Goal: Use online tool/utility: Utilize a website feature to perform a specific function

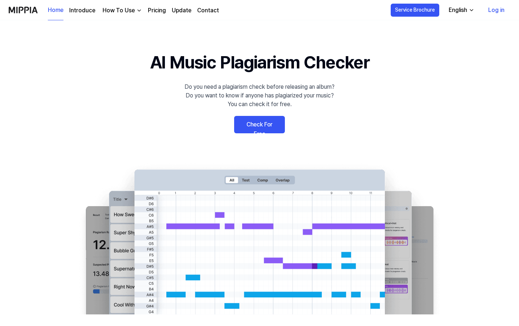
click at [262, 130] on link "Check For Free" at bounding box center [259, 124] width 51 height 17
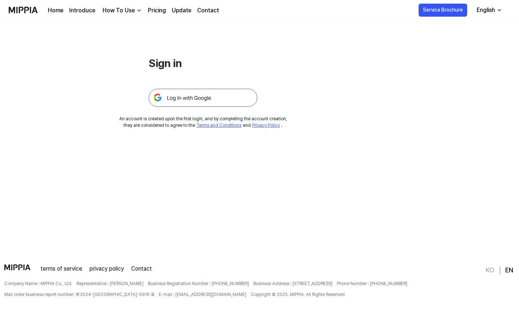
scroll to position [70, 0]
click at [175, 101] on img at bounding box center [203, 98] width 109 height 18
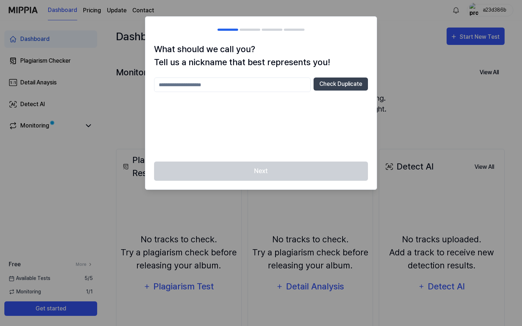
click at [282, 84] on input "text" at bounding box center [232, 85] width 157 height 14
type input "******"
click at [339, 81] on button "Check Duplicate" at bounding box center [340, 84] width 54 height 13
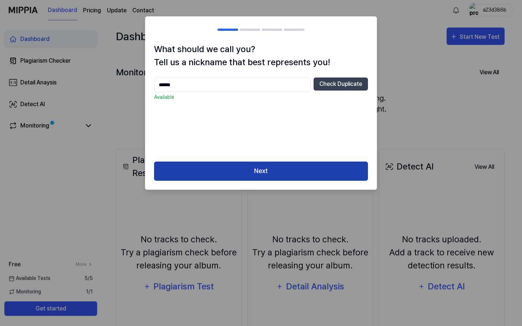
click at [304, 172] on button "Next" at bounding box center [261, 171] width 214 height 19
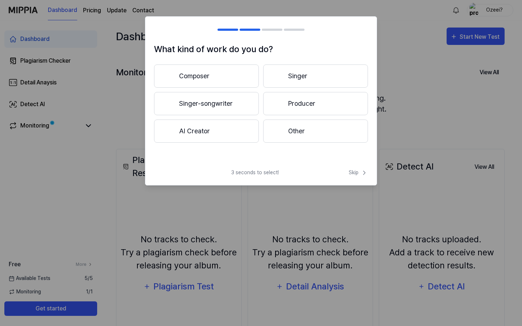
click at [236, 102] on button "Singer-songwriter" at bounding box center [206, 103] width 105 height 23
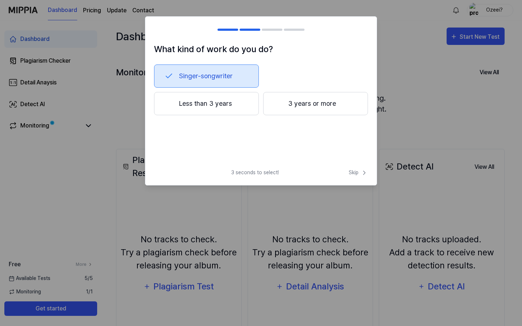
click at [294, 110] on button "3 years or more" at bounding box center [315, 103] width 105 height 23
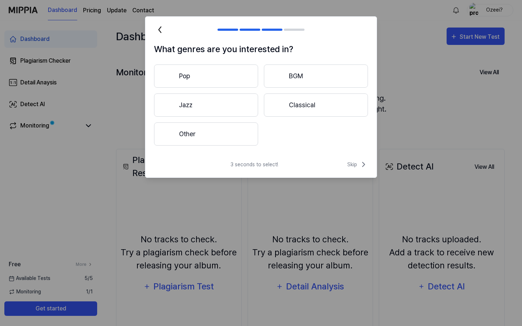
click at [238, 72] on button "Pop" at bounding box center [206, 75] width 104 height 23
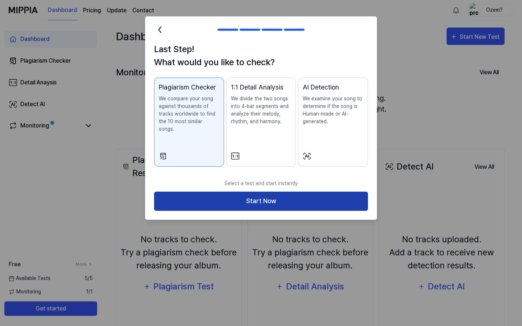
click at [306, 194] on button "Start Now" at bounding box center [261, 201] width 214 height 19
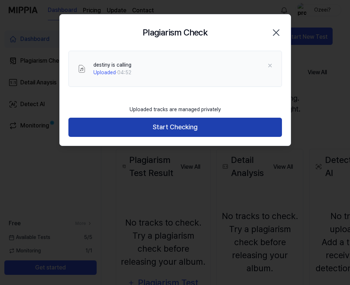
click at [211, 123] on button "Start Checking" at bounding box center [175, 127] width 214 height 19
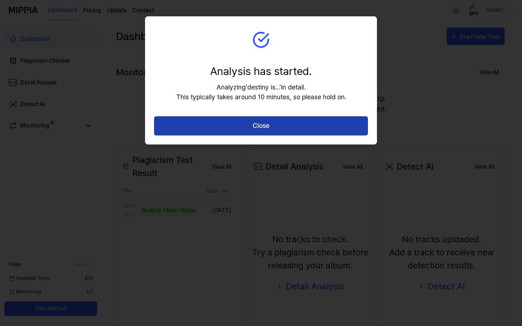
click at [257, 120] on button "Close" at bounding box center [261, 125] width 214 height 19
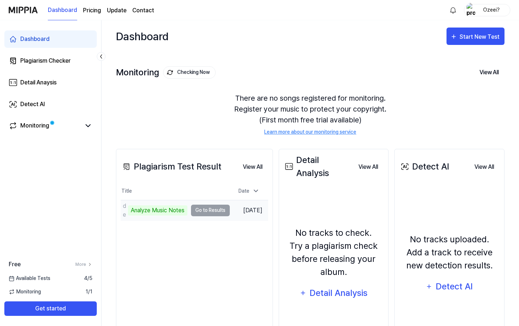
click at [205, 211] on td "destiny is calling Analyze Music Notes Go to Results" at bounding box center [175, 210] width 109 height 20
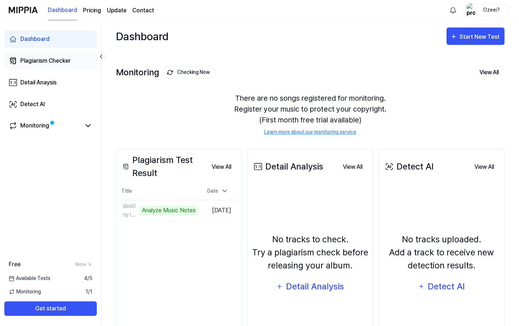
click at [76, 60] on link "Plagiarism Checker" at bounding box center [50, 60] width 92 height 17
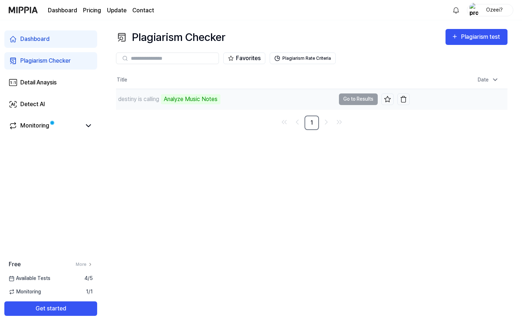
click at [354, 98] on td "destiny is calling Analyze Music Notes Go to Results" at bounding box center [262, 99] width 293 height 20
click at [84, 127] on icon at bounding box center [88, 125] width 9 height 9
click at [86, 129] on icon at bounding box center [88, 125] width 9 height 9
click at [191, 98] on div "Analyze Music Notes" at bounding box center [190, 99] width 59 height 10
click at [357, 97] on td "destiny is calling Analyze Music Notes Go to Results" at bounding box center [262, 99] width 293 height 20
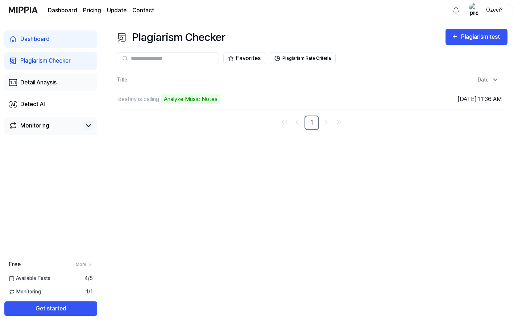
click at [58, 81] on link "Detail Anaysis" at bounding box center [50, 82] width 93 height 17
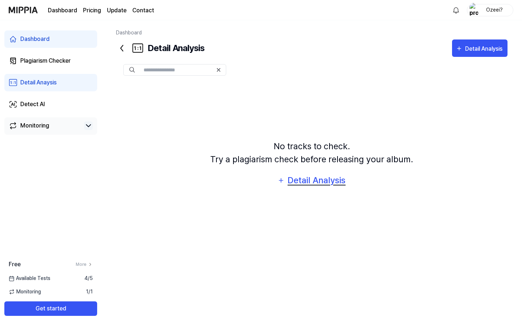
click at [294, 182] on div "Detail Analysis" at bounding box center [316, 181] width 59 height 14
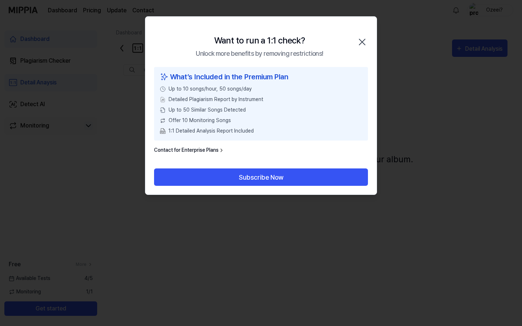
click at [364, 39] on icon "button" at bounding box center [362, 42] width 12 height 12
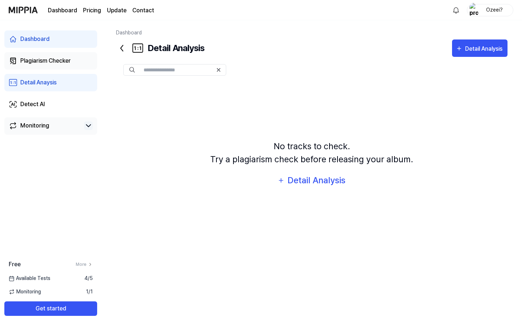
click at [50, 54] on link "Plagiarism Checker" at bounding box center [50, 60] width 93 height 17
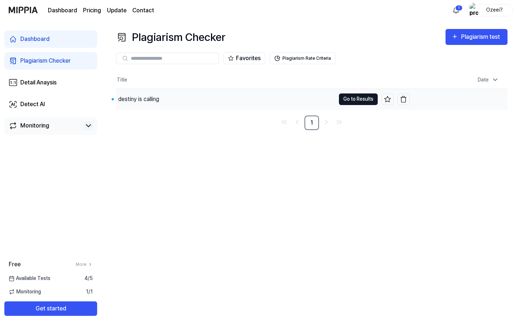
click at [350, 100] on button "Go to Results" at bounding box center [358, 99] width 39 height 12
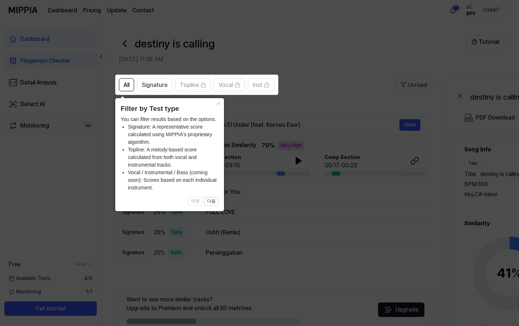
click at [296, 213] on icon at bounding box center [261, 163] width 522 height 326
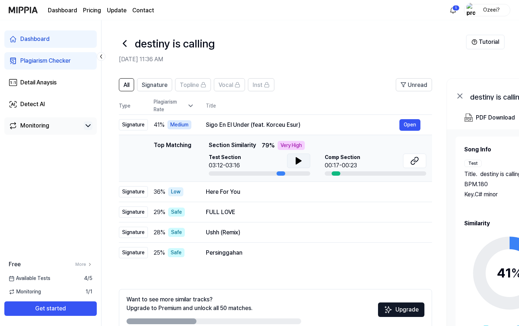
click at [296, 161] on icon at bounding box center [298, 161] width 5 height 7
click at [416, 162] on icon at bounding box center [416, 159] width 4 height 5
click at [454, 12] on html "Dashboard Pricing Update Contact 1 Ozeei? Dashboard Plagiarism Checker Detail A…" at bounding box center [259, 163] width 519 height 326
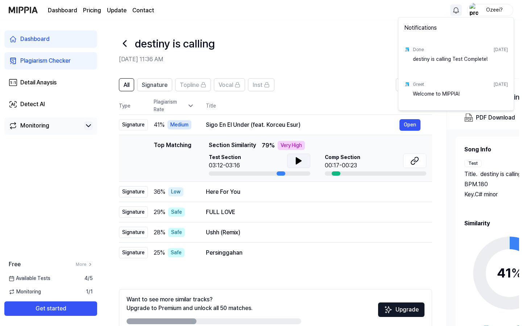
click at [454, 12] on html "Dashboard Pricing Update Contact Ozeei? Dashboard Plagiarism Checker Detail Ana…" at bounding box center [261, 163] width 522 height 326
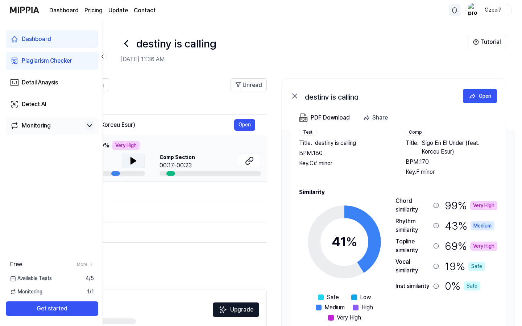
scroll to position [31, 0]
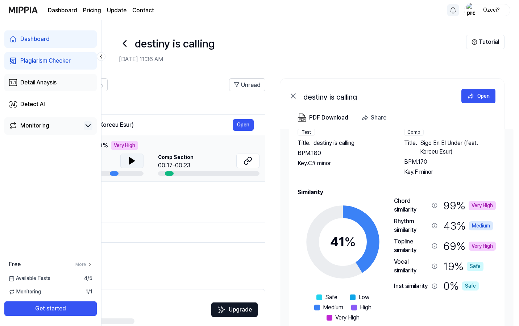
click at [41, 81] on div "Detail Anaysis" at bounding box center [38, 82] width 36 height 9
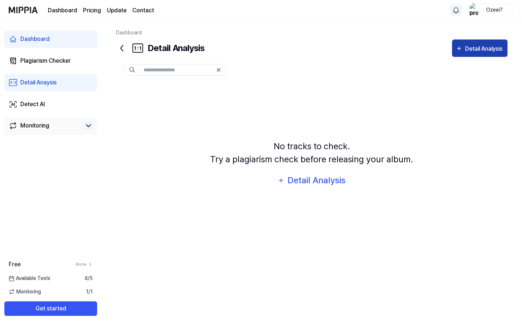
click at [476, 44] on div "Detail Analysis" at bounding box center [484, 48] width 39 height 9
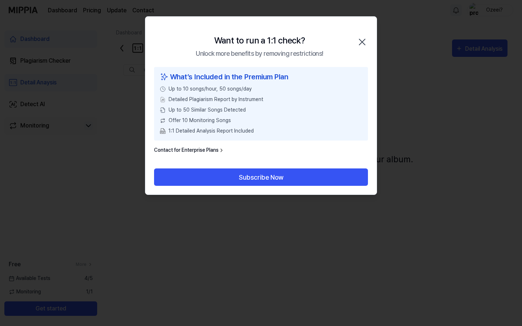
click at [361, 39] on icon "button" at bounding box center [362, 42] width 12 height 12
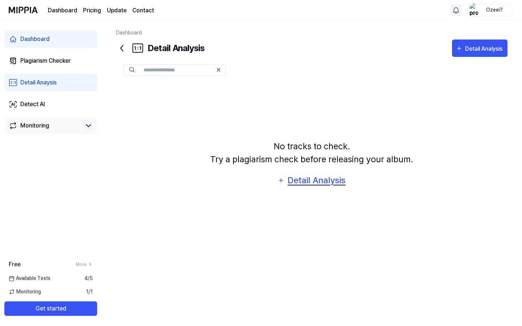
click at [338, 187] on div "Detail Analysis" at bounding box center [316, 181] width 59 height 14
